Goal: Task Accomplishment & Management: Use online tool/utility

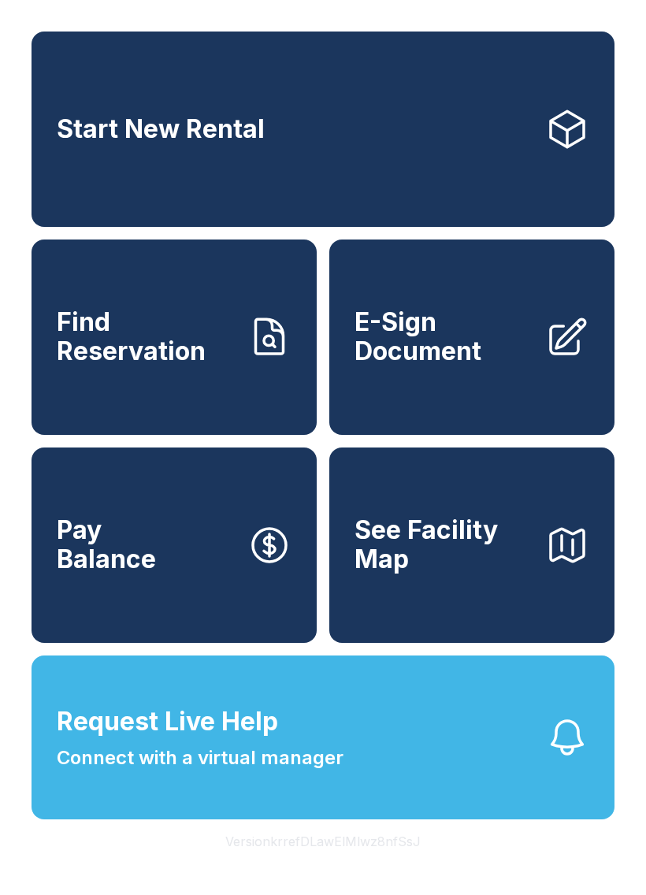
click at [502, 366] on span "E-Sign Document" at bounding box center [443, 337] width 178 height 58
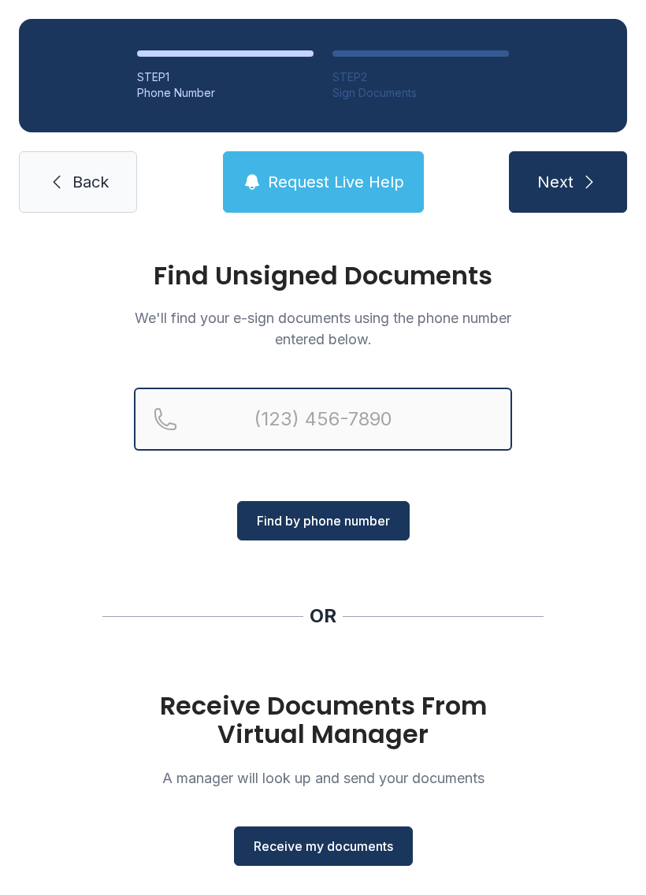
click at [269, 406] on input "Reservation phone number" at bounding box center [323, 419] width 378 height 63
type input "[PHONE_NUMBER]"
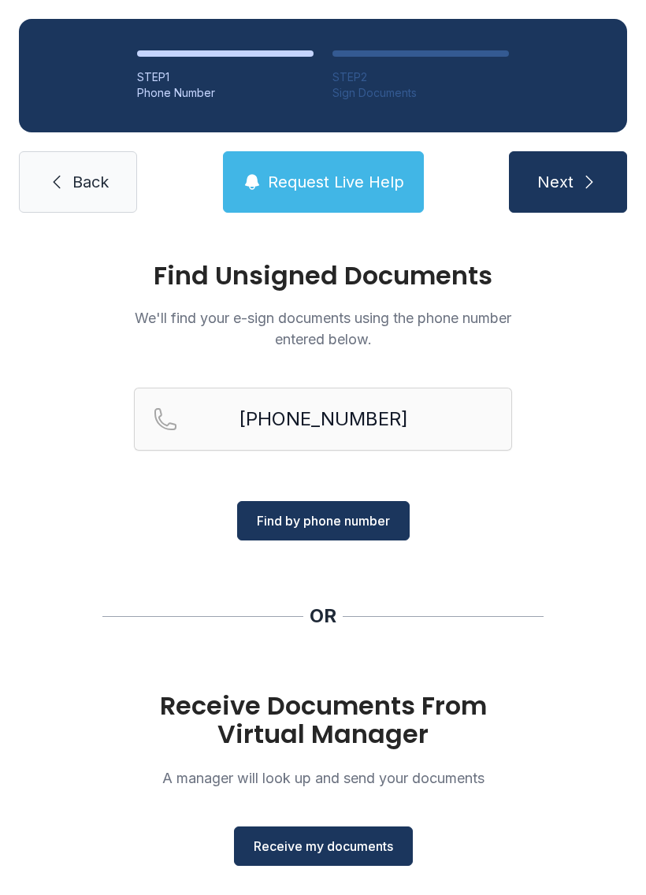
click at [369, 519] on span "Find by phone number" at bounding box center [323, 520] width 133 height 19
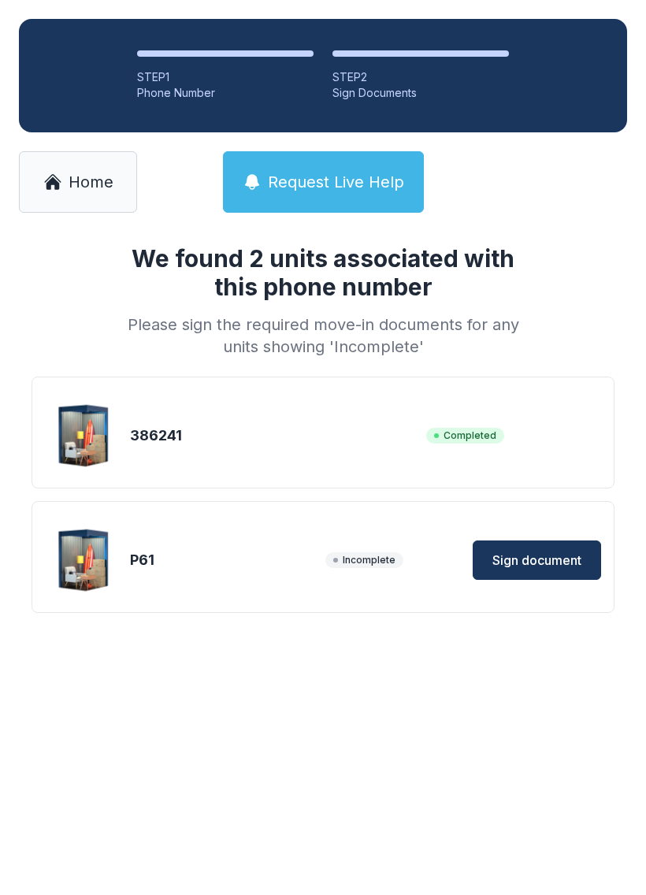
click at [547, 564] on span "Sign document" at bounding box center [536, 560] width 89 height 19
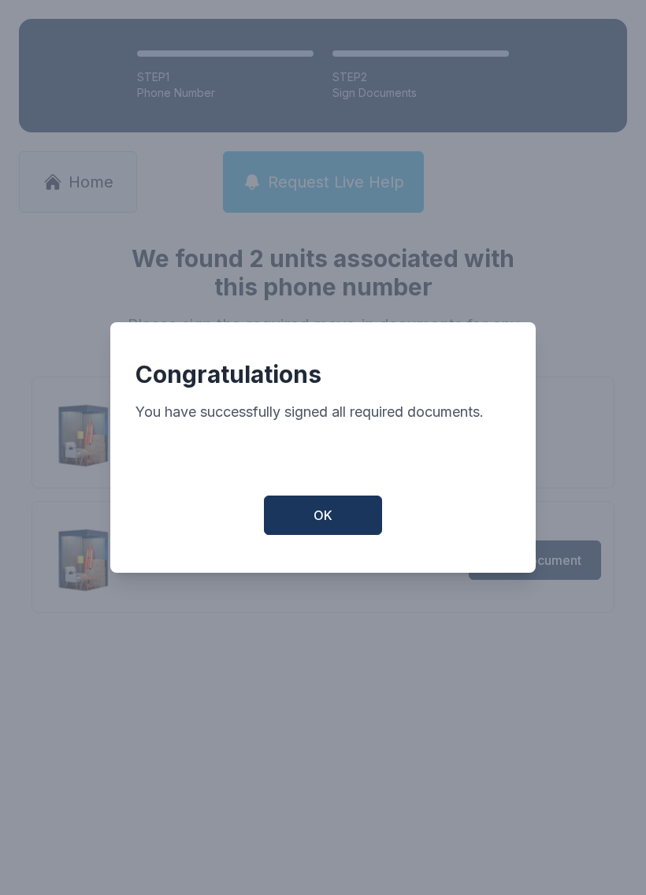
click at [330, 521] on span "OK" at bounding box center [323, 515] width 19 height 19
